Goal: Task Accomplishment & Management: Use online tool/utility

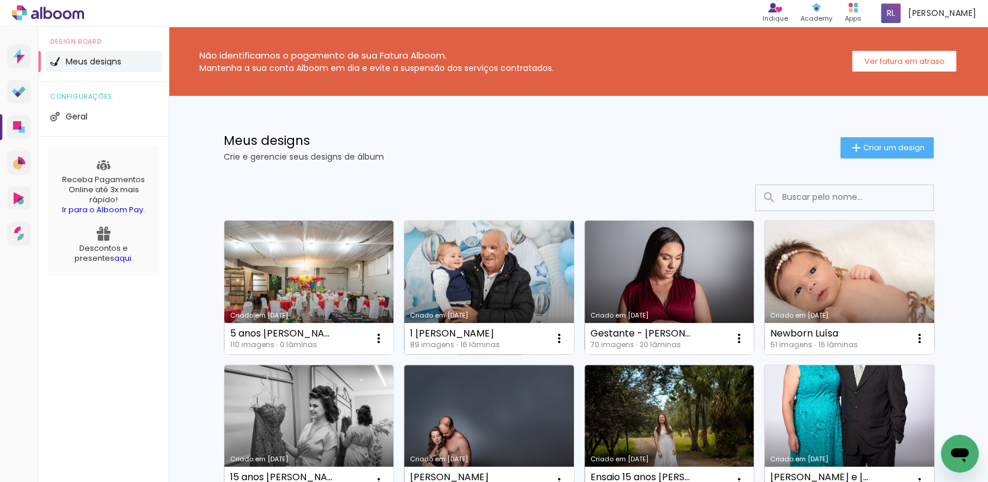
click at [518, 294] on link "Criado em [DATE]" at bounding box center [489, 288] width 170 height 134
